Goal: Task Accomplishment & Management: Manage account settings

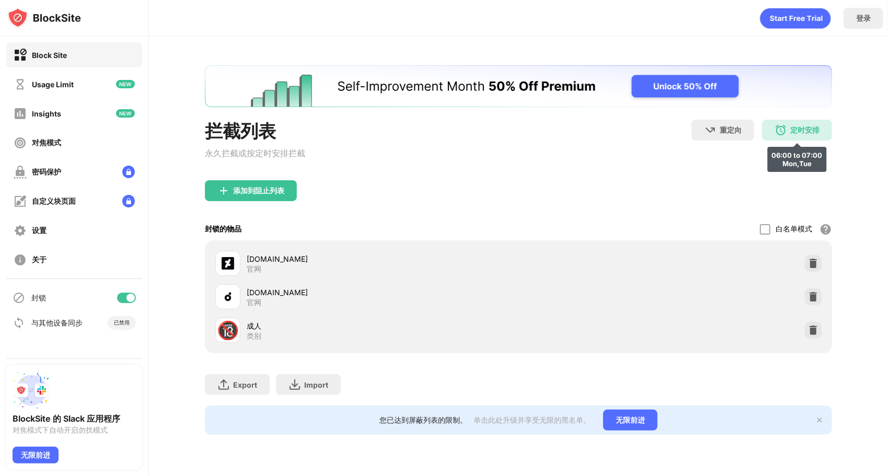
click at [802, 138] on div "定时安排 06:00 to 07:00 Mon,Tue" at bounding box center [797, 130] width 70 height 21
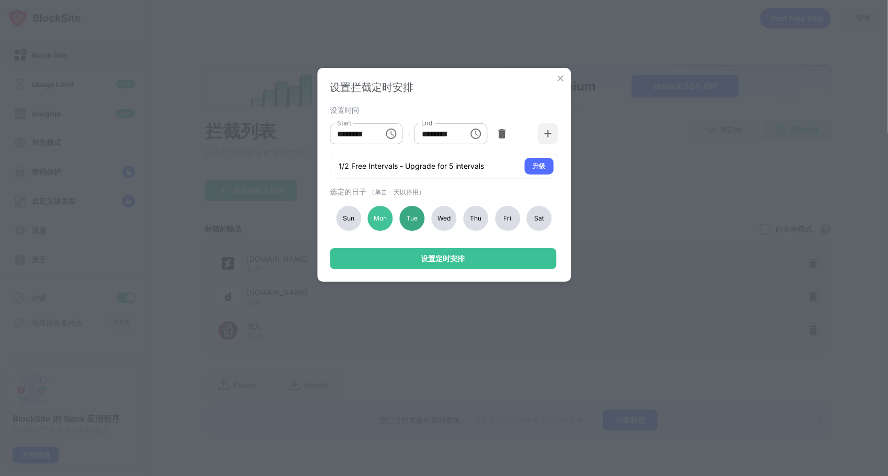
click at [413, 215] on div "Tue" at bounding box center [412, 218] width 25 height 25
click at [380, 225] on div "Mon" at bounding box center [380, 218] width 25 height 25
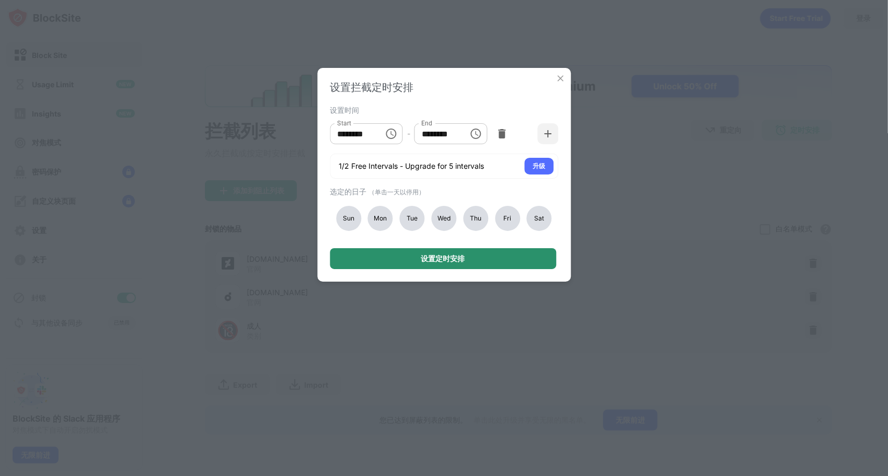
click at [392, 258] on div "设置定时安排" at bounding box center [443, 258] width 226 height 21
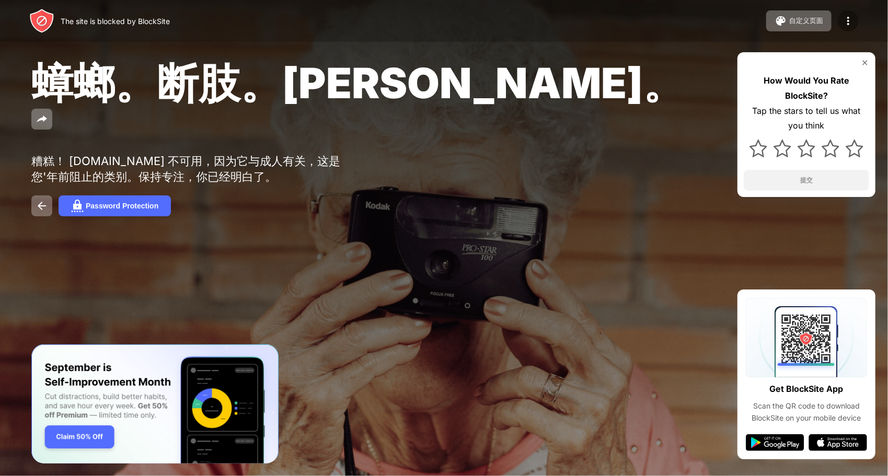
click at [847, 23] on img at bounding box center [848, 21] width 13 height 13
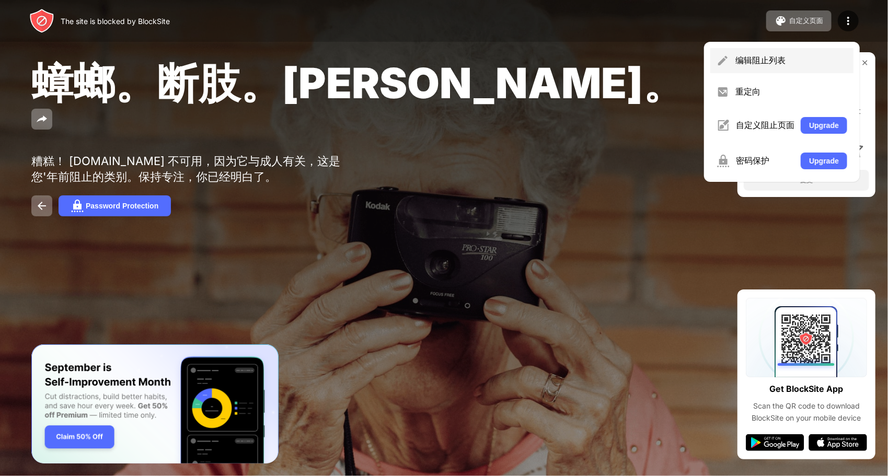
click at [785, 56] on div "编辑阻止列表" at bounding box center [792, 61] width 112 height 12
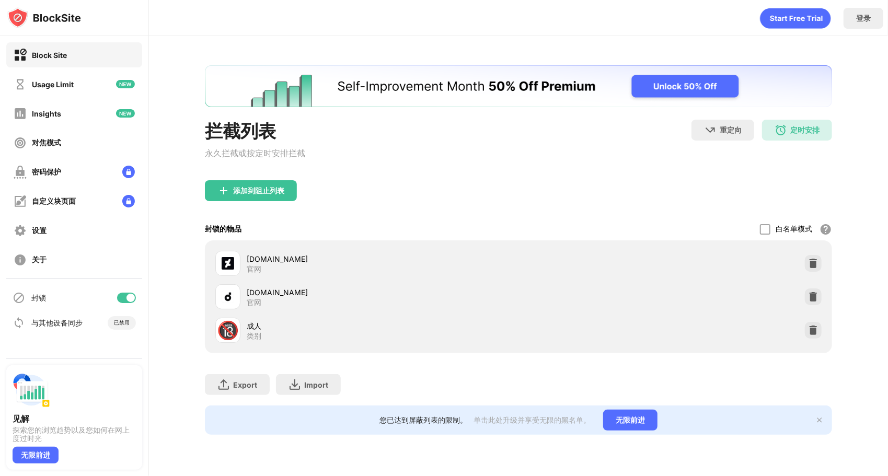
click at [784, 72] on img "Banner Message" at bounding box center [517, 86] width 627 height 42
click at [804, 133] on div "定时安排" at bounding box center [805, 130] width 29 height 10
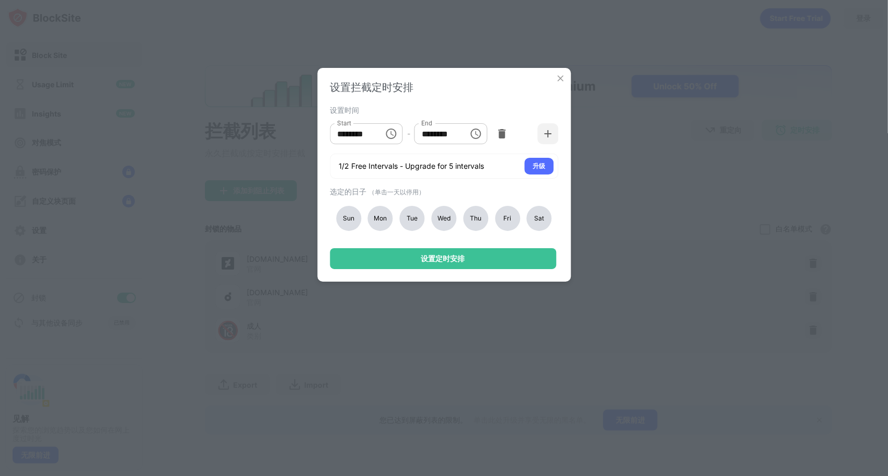
click at [503, 221] on div "Fri" at bounding box center [507, 218] width 25 height 25
click at [408, 223] on div "Tue" at bounding box center [412, 218] width 25 height 25
click at [508, 220] on div "Fri" at bounding box center [507, 218] width 25 height 25
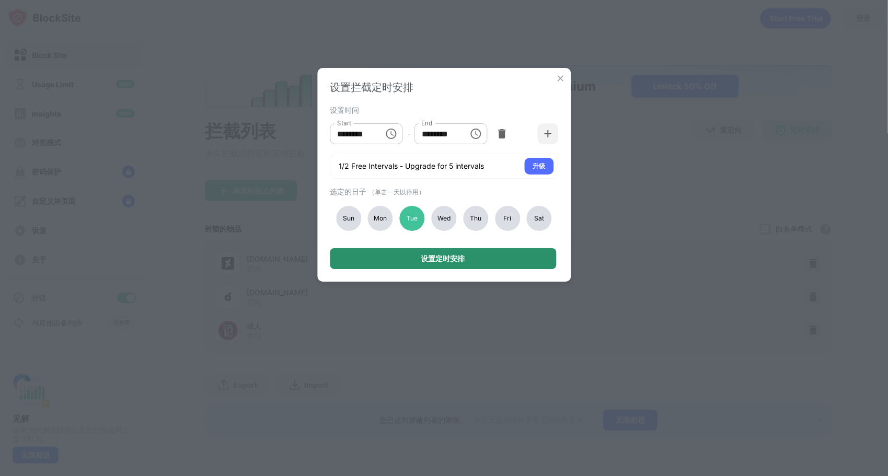
click at [500, 259] on div "设置定时安排" at bounding box center [443, 258] width 226 height 21
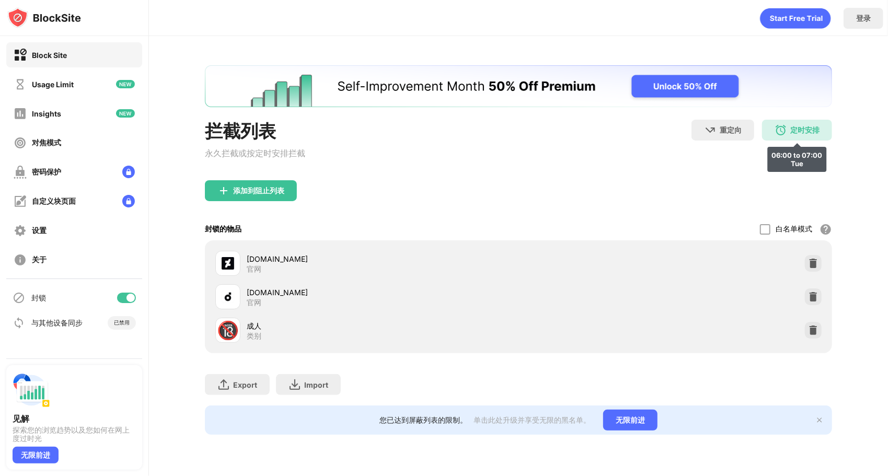
click at [783, 128] on img at bounding box center [781, 130] width 13 height 13
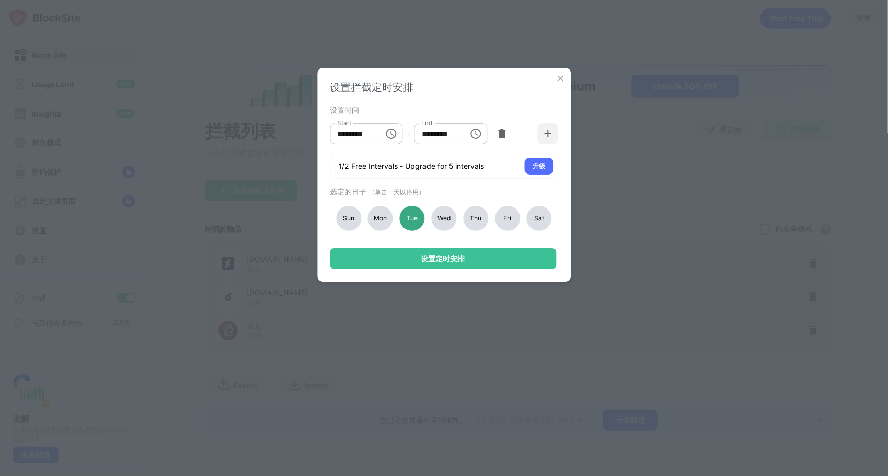
click at [422, 220] on div "Tue" at bounding box center [412, 218] width 25 height 25
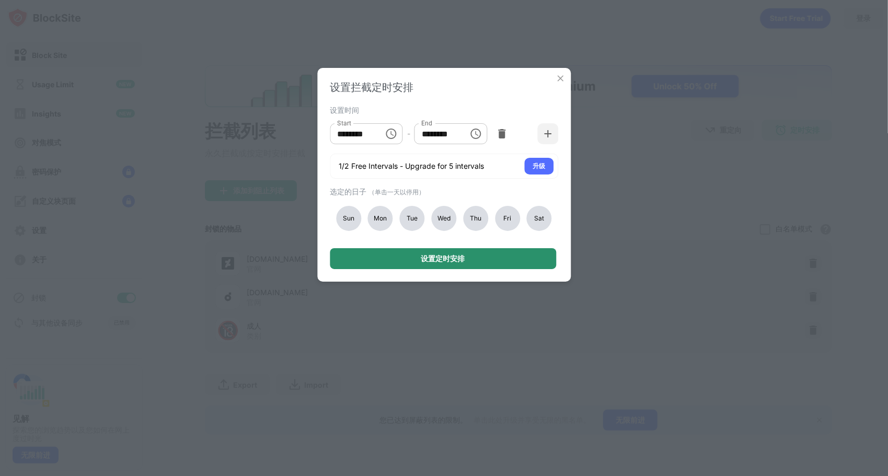
click at [430, 256] on div "设置定时安排" at bounding box center [443, 259] width 44 height 8
